Goal: Find contact information: Find contact information

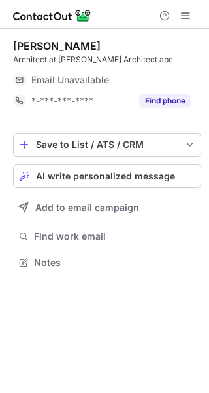
scroll to position [253, 209]
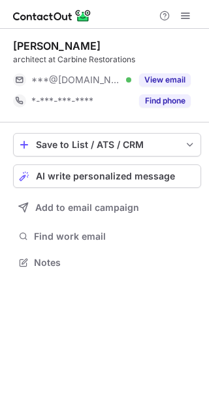
scroll to position [253, 209]
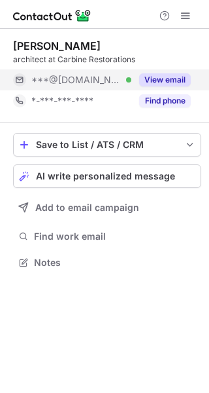
click at [173, 78] on button "View email" at bounding box center [165, 79] width 52 height 13
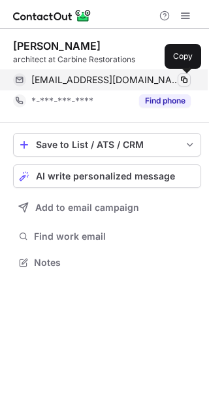
click at [180, 81] on span at bounding box center [184, 80] width 10 height 10
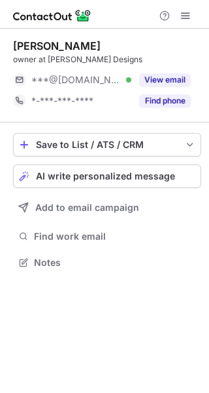
scroll to position [253, 209]
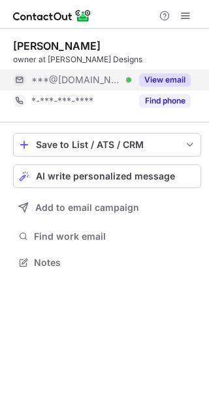
click at [167, 74] on button "View email" at bounding box center [165, 79] width 52 height 13
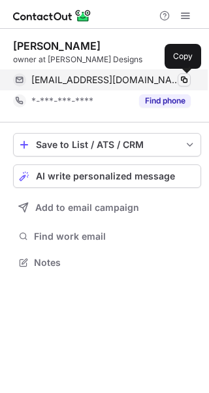
click at [186, 79] on span at bounding box center [184, 80] width 10 height 10
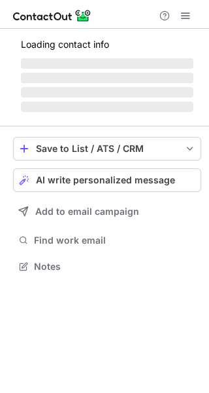
scroll to position [274, 209]
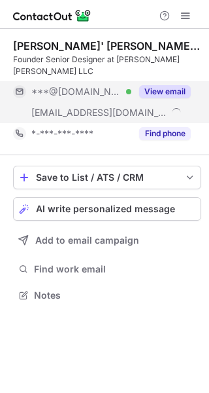
click at [175, 85] on button "View email" at bounding box center [165, 91] width 52 height 13
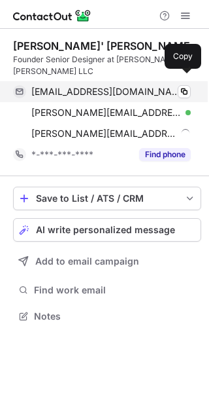
scroll to position [295, 209]
click at [184, 86] on span at bounding box center [184, 91] width 10 height 10
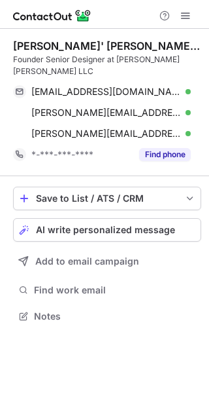
scroll to position [295, 209]
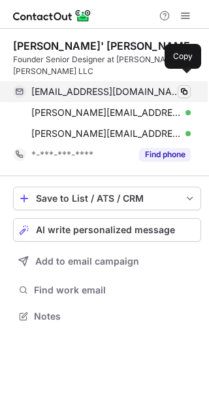
click at [185, 86] on span at bounding box center [184, 91] width 10 height 10
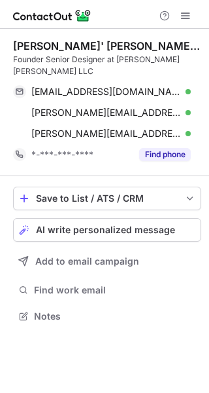
scroll to position [295, 209]
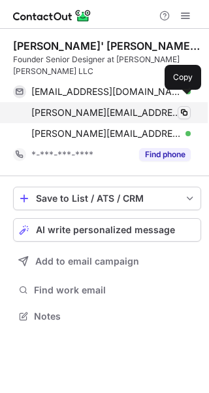
click at [184, 107] on span at bounding box center [184, 112] width 10 height 10
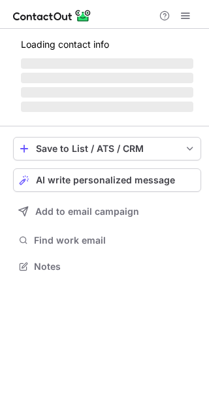
scroll to position [286, 209]
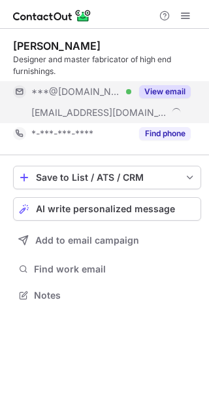
click at [177, 86] on button "View email" at bounding box center [165, 91] width 52 height 13
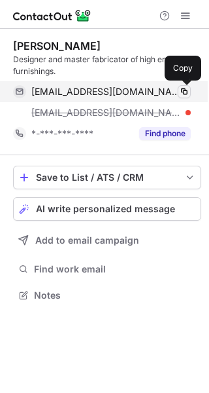
click at [187, 89] on span at bounding box center [184, 91] width 10 height 10
